Goal: Information Seeking & Learning: Compare options

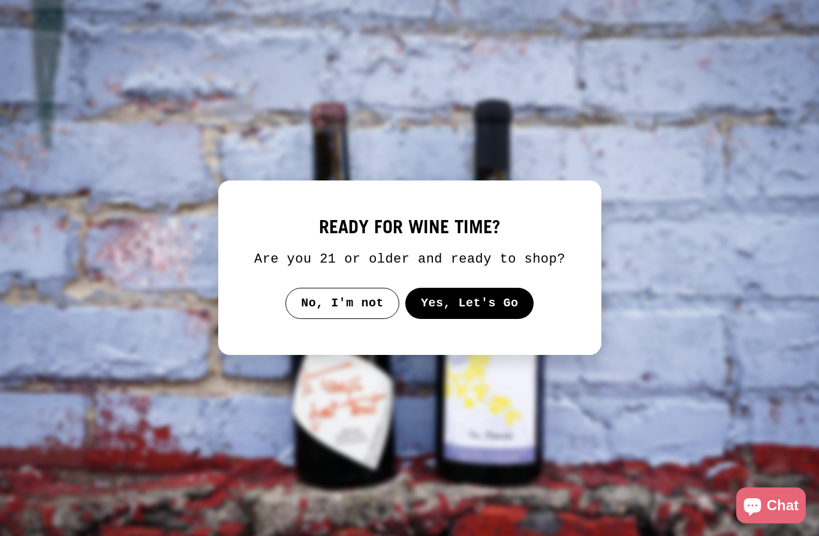
click at [456, 305] on button "Yes, Let's Go" at bounding box center [469, 303] width 129 height 31
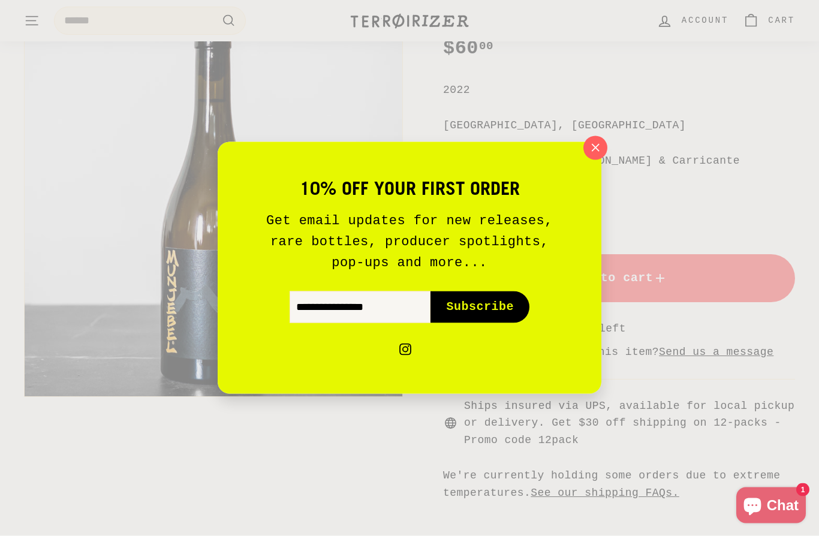
scroll to position [272, 0]
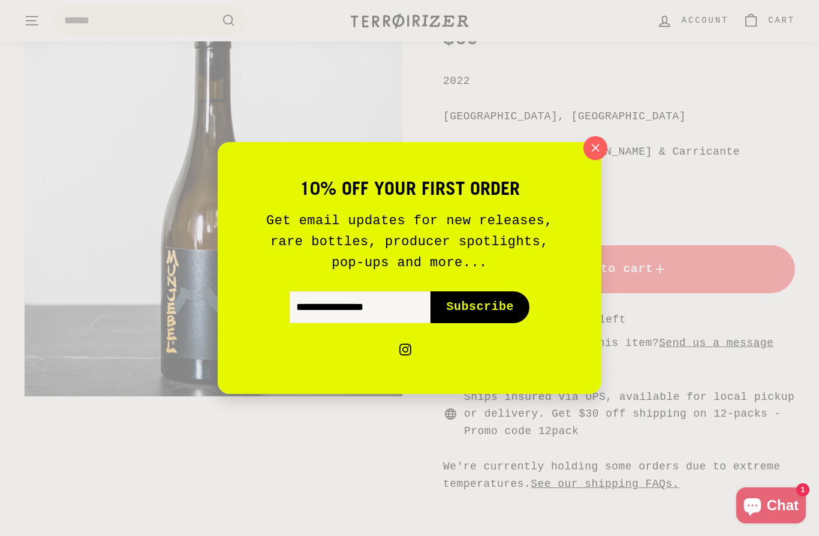
click at [600, 157] on icon "button" at bounding box center [595, 148] width 17 height 17
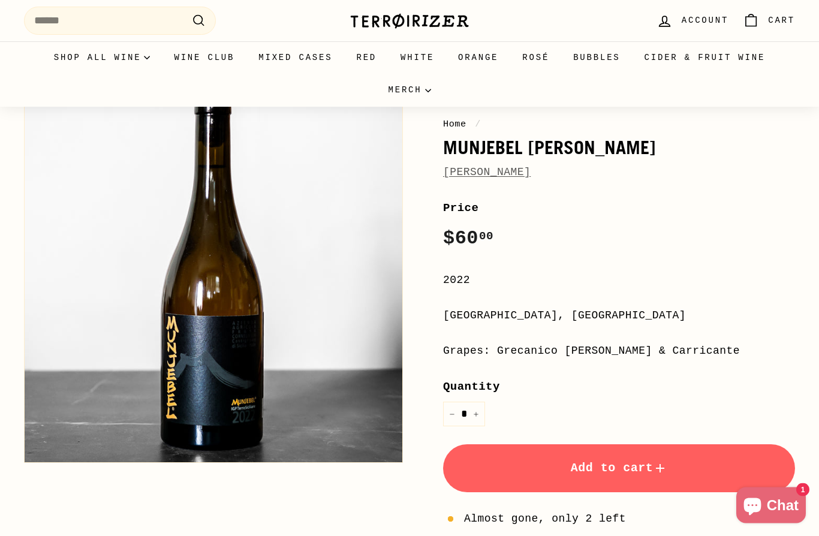
scroll to position [0, 0]
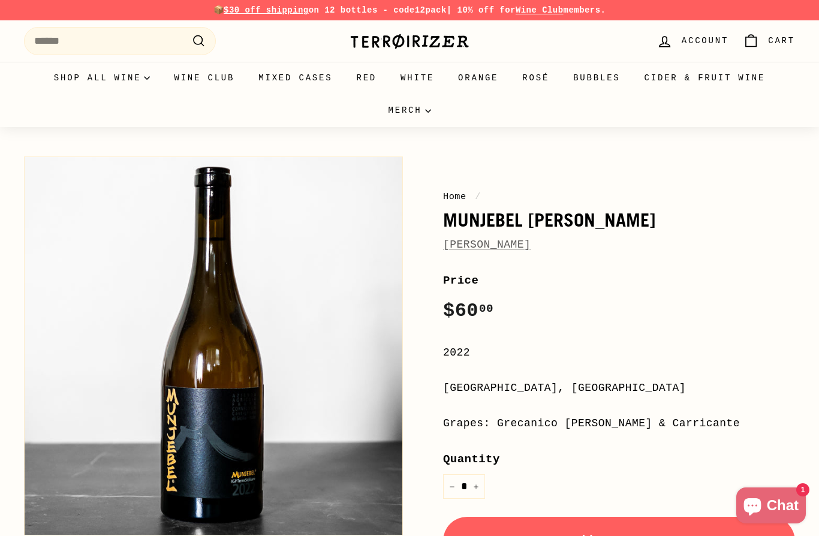
click at [483, 94] on link "Orange" at bounding box center [478, 78] width 64 height 32
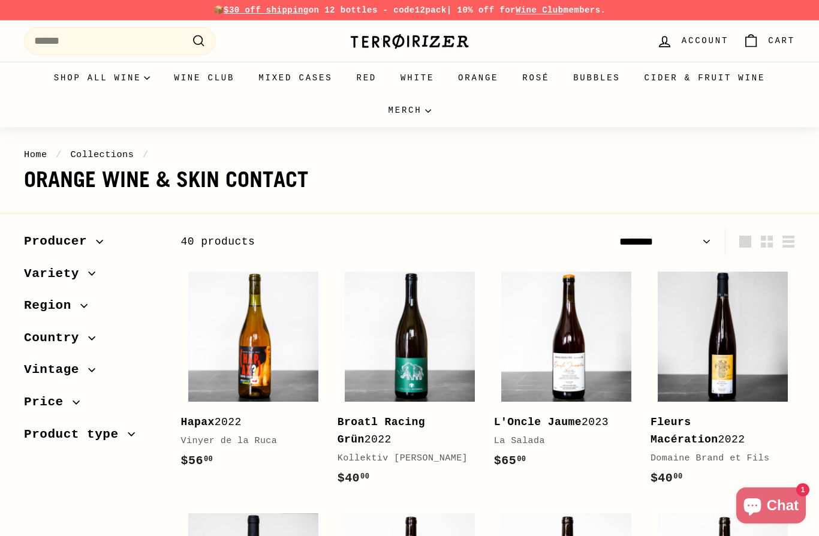
select select "******"
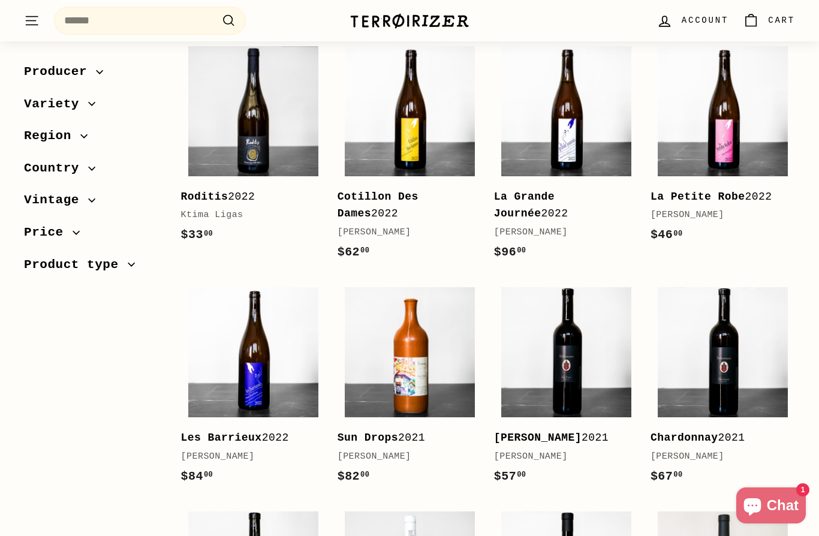
scroll to position [518, 0]
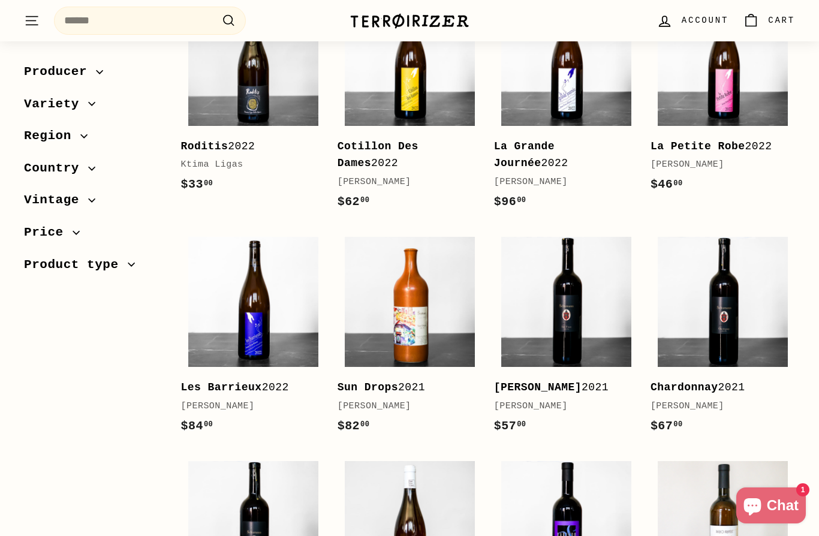
click at [566, 138] on div "La Grande Journée 2022" at bounding box center [560, 155] width 133 height 35
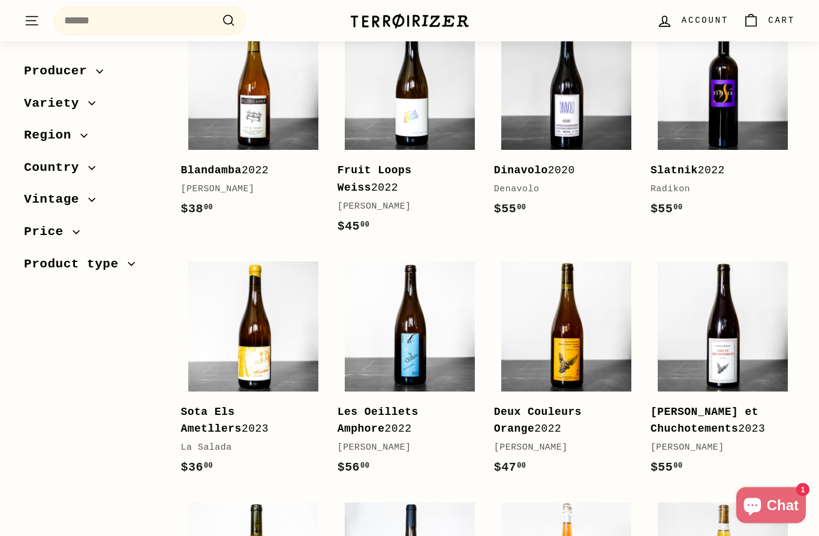
scroll to position [1683, 0]
click at [528, 164] on b "Dinavolo" at bounding box center [521, 170] width 54 height 12
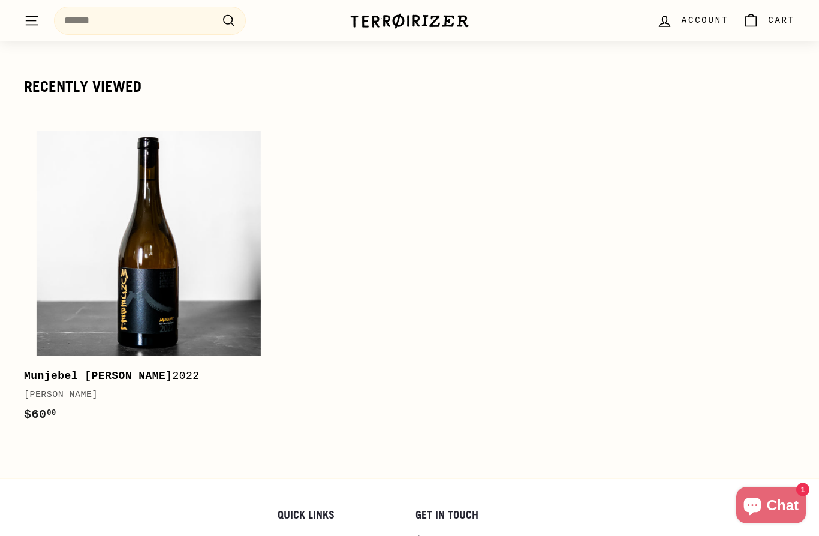
scroll to position [2637, 0]
click at [107, 371] on b "Munjebel Bianco" at bounding box center [98, 377] width 149 height 12
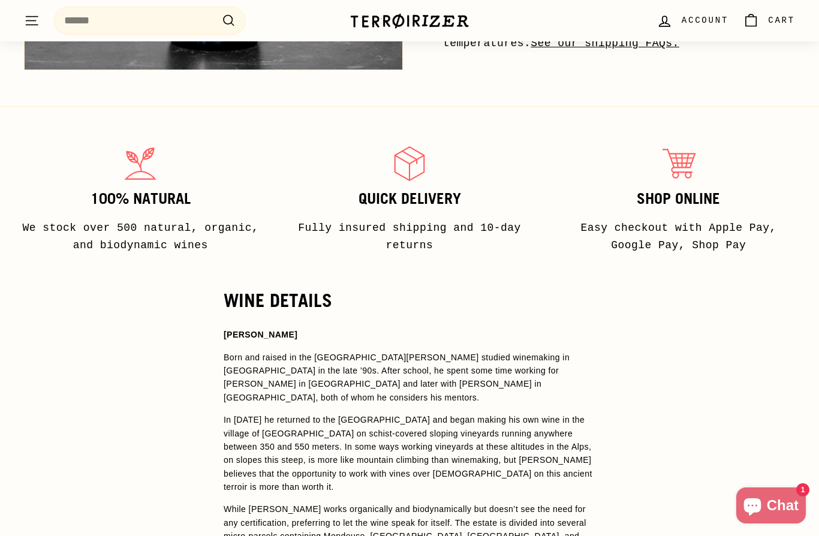
scroll to position [764, 0]
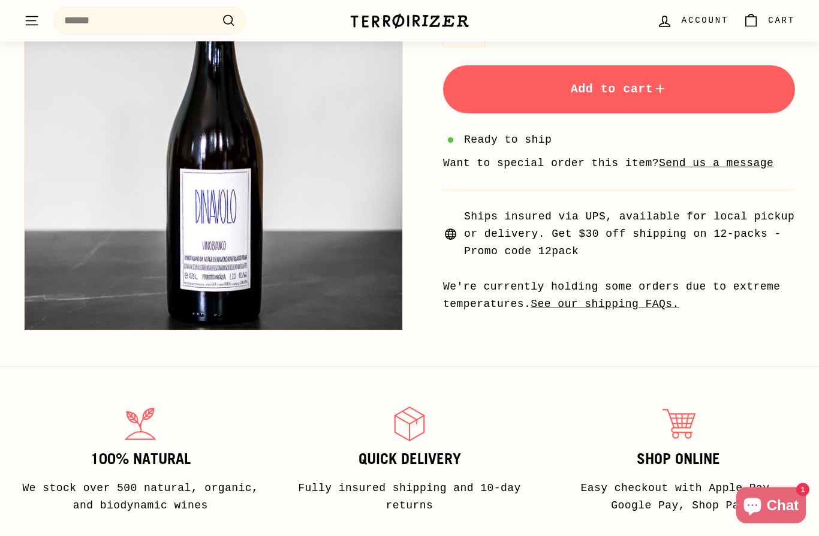
scroll to position [573, 0]
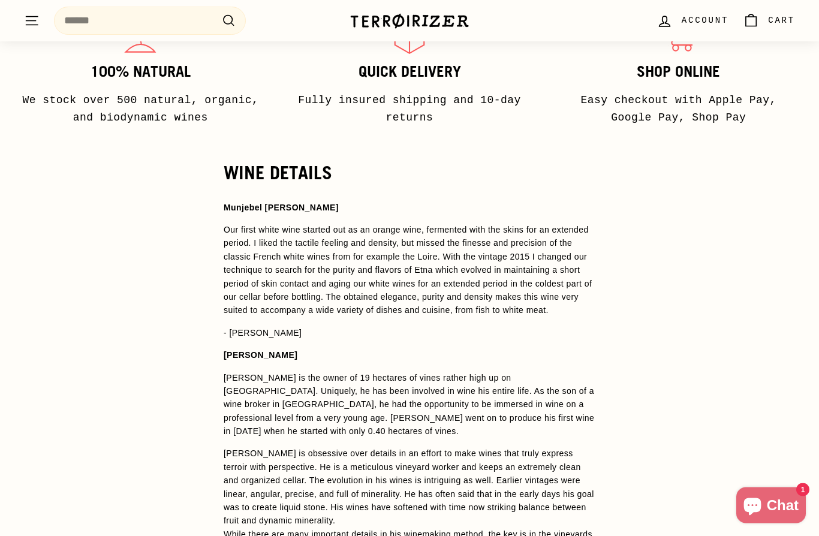
scroll to position [870, 0]
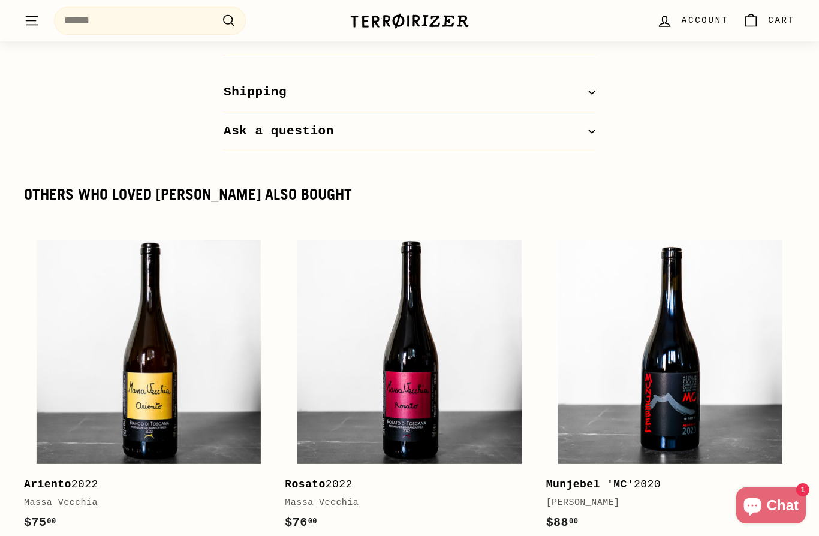
scroll to position [1804, 0]
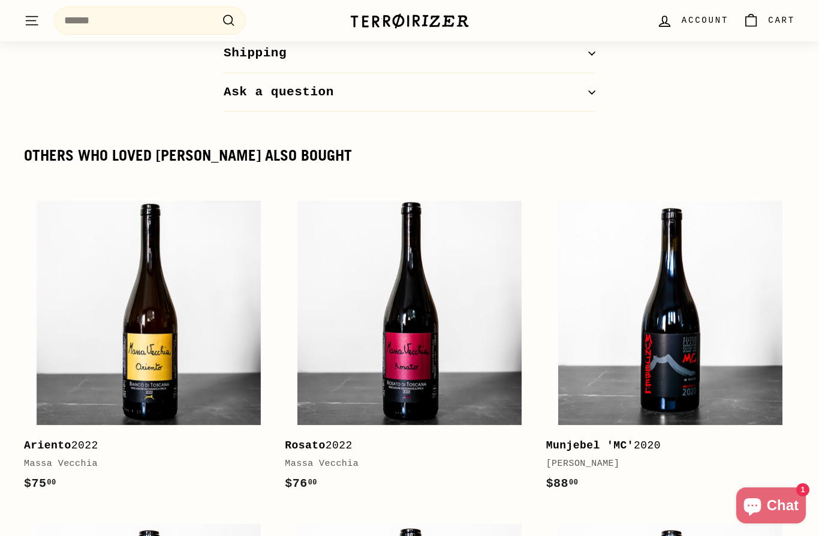
click at [44, 440] on b "Ariento" at bounding box center [47, 446] width 47 height 12
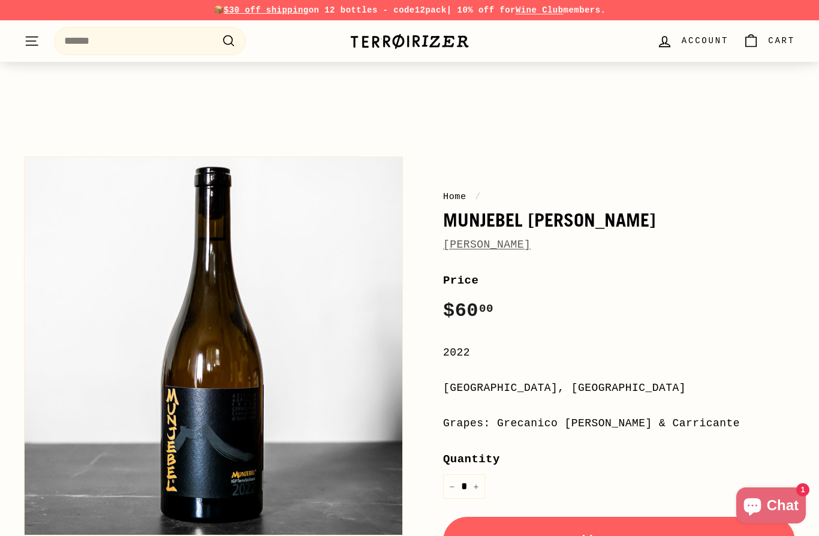
scroll to position [1856, 0]
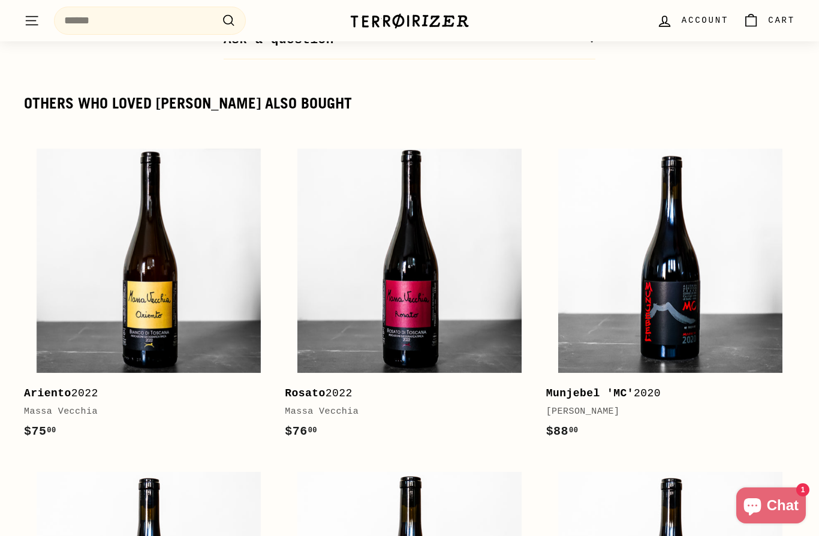
click at [684, 227] on img at bounding box center [670, 261] width 224 height 224
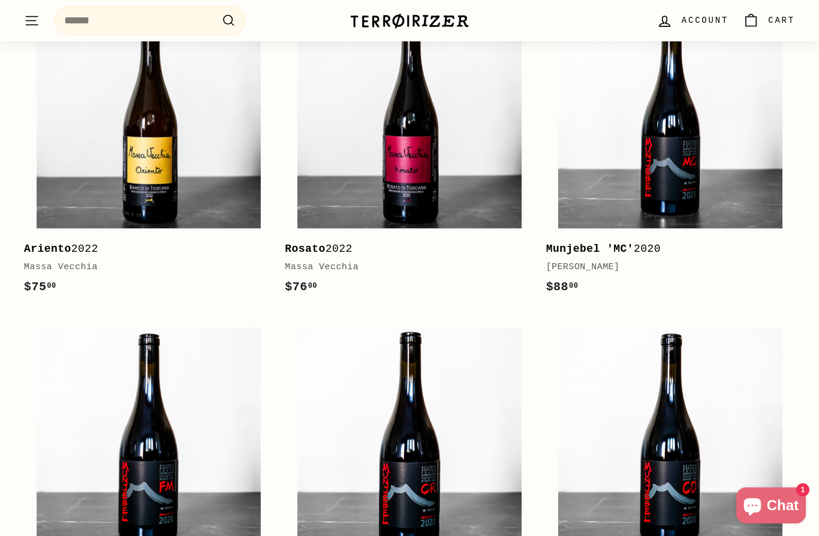
scroll to position [1990, 0]
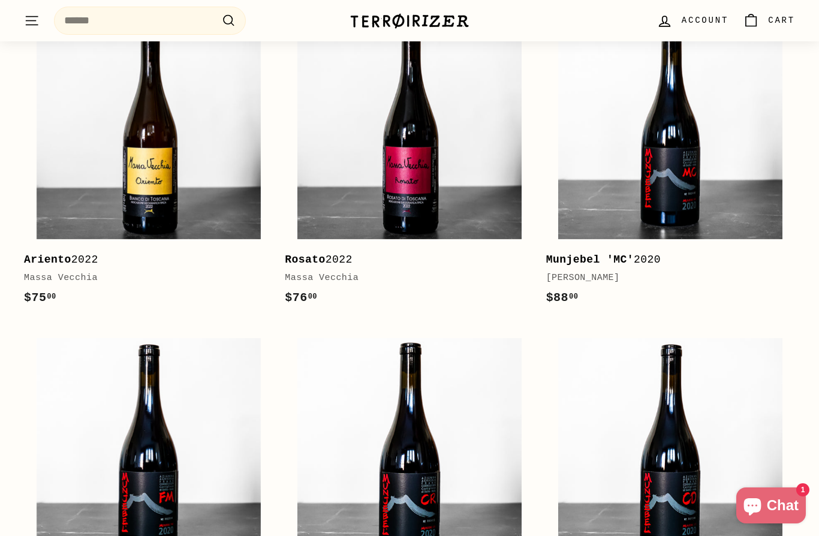
click at [49, 254] on b "Ariento" at bounding box center [47, 260] width 47 height 12
click at [438, 146] on img at bounding box center [409, 127] width 224 height 224
click at [302, 271] on div "Massa Vecchia" at bounding box center [403, 278] width 237 height 14
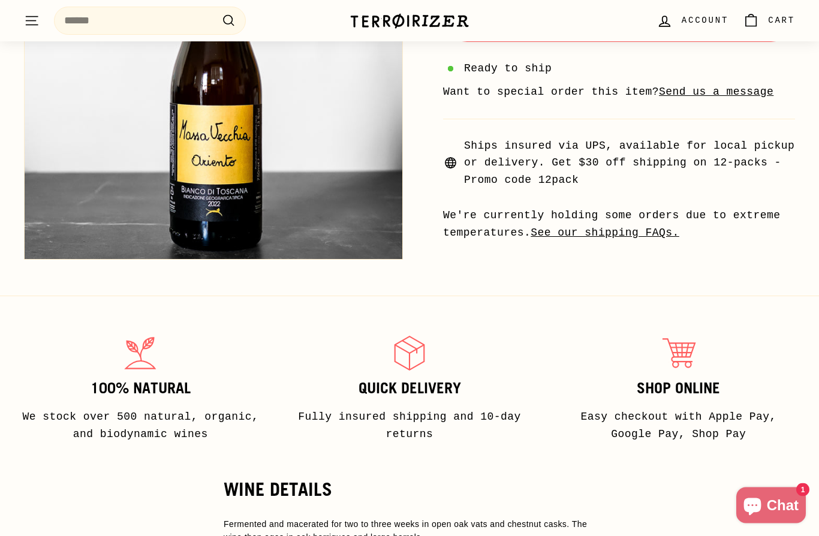
scroll to position [523, 0]
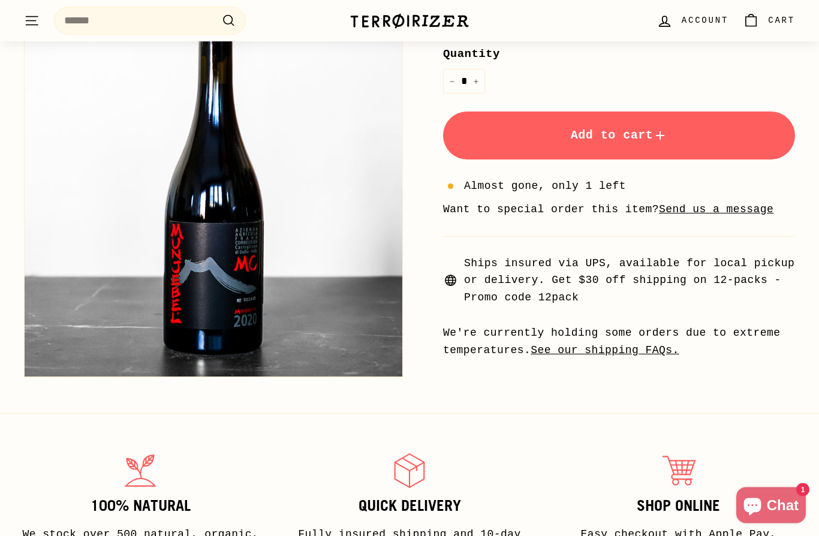
scroll to position [391, 0]
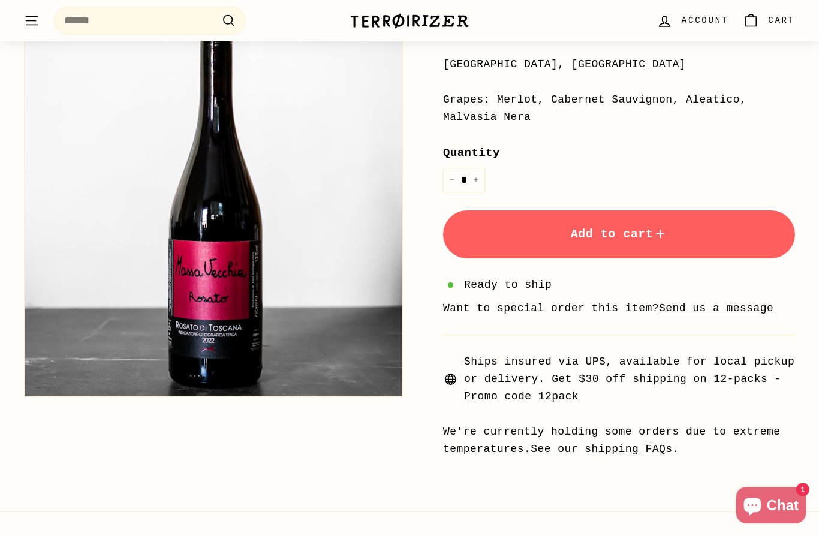
scroll to position [178, 0]
